Goal: Use online tool/utility: Utilize a website feature to perform a specific function

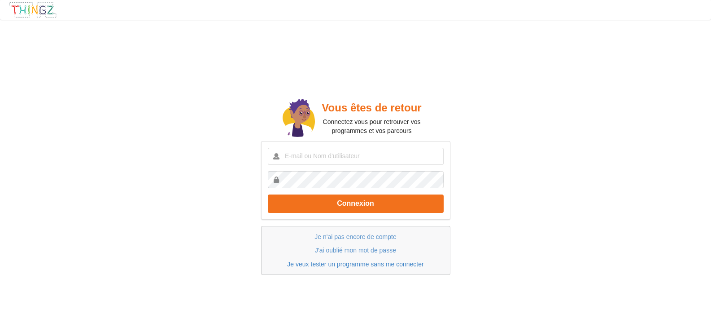
click at [364, 264] on link "Je veux tester un programme sans me connecter" at bounding box center [355, 263] width 136 height 7
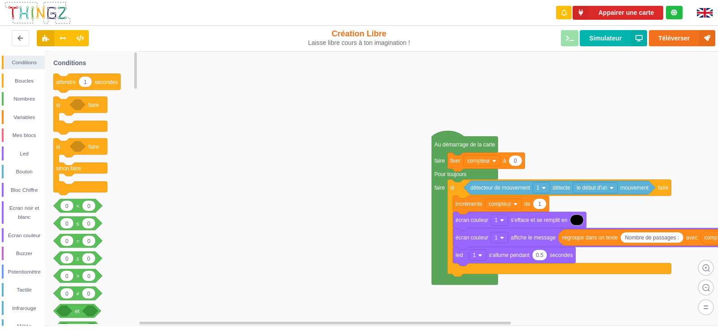
click at [709, 287] on image at bounding box center [706, 287] width 16 height 16
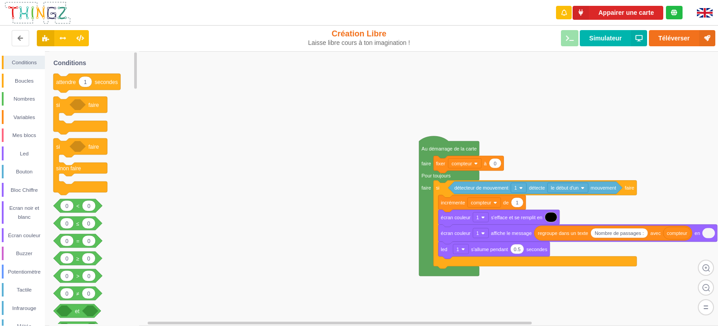
click at [706, 308] on image at bounding box center [706, 307] width 16 height 16
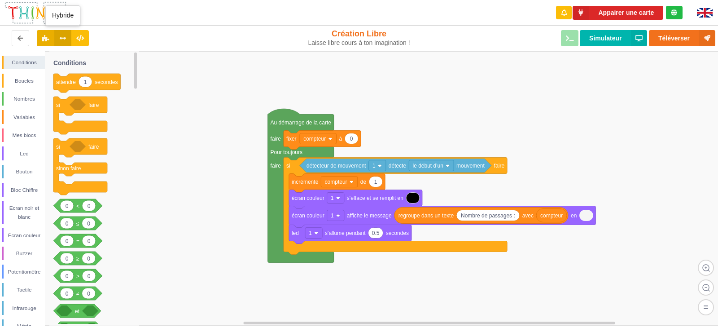
click at [57, 39] on button at bounding box center [63, 38] width 18 height 16
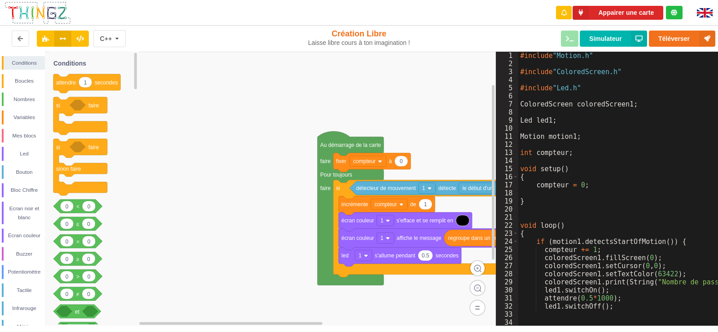
click at [57, 39] on button at bounding box center [63, 39] width 18 height 16
click at [46, 42] on button at bounding box center [46, 39] width 18 height 16
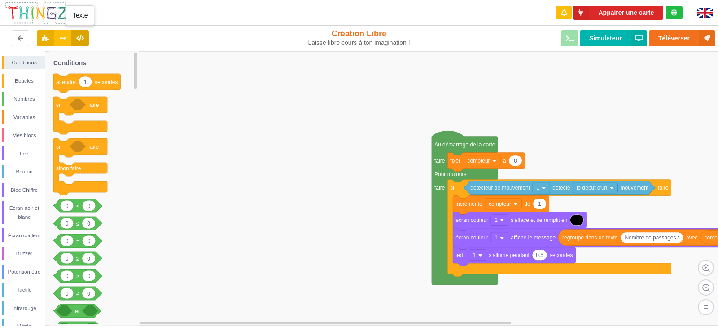
click at [83, 40] on icon at bounding box center [80, 37] width 8 height 5
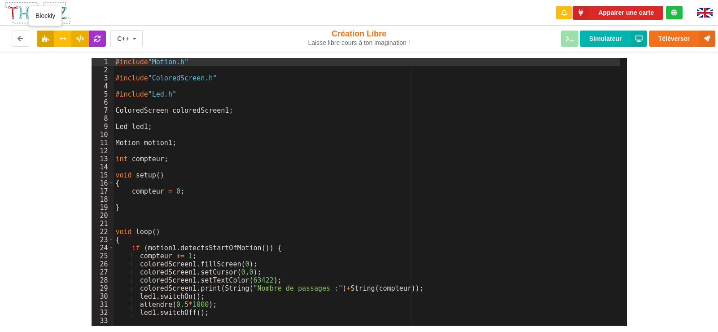
click at [44, 39] on icon at bounding box center [46, 37] width 8 height 5
